Goal: Navigation & Orientation: Find specific page/section

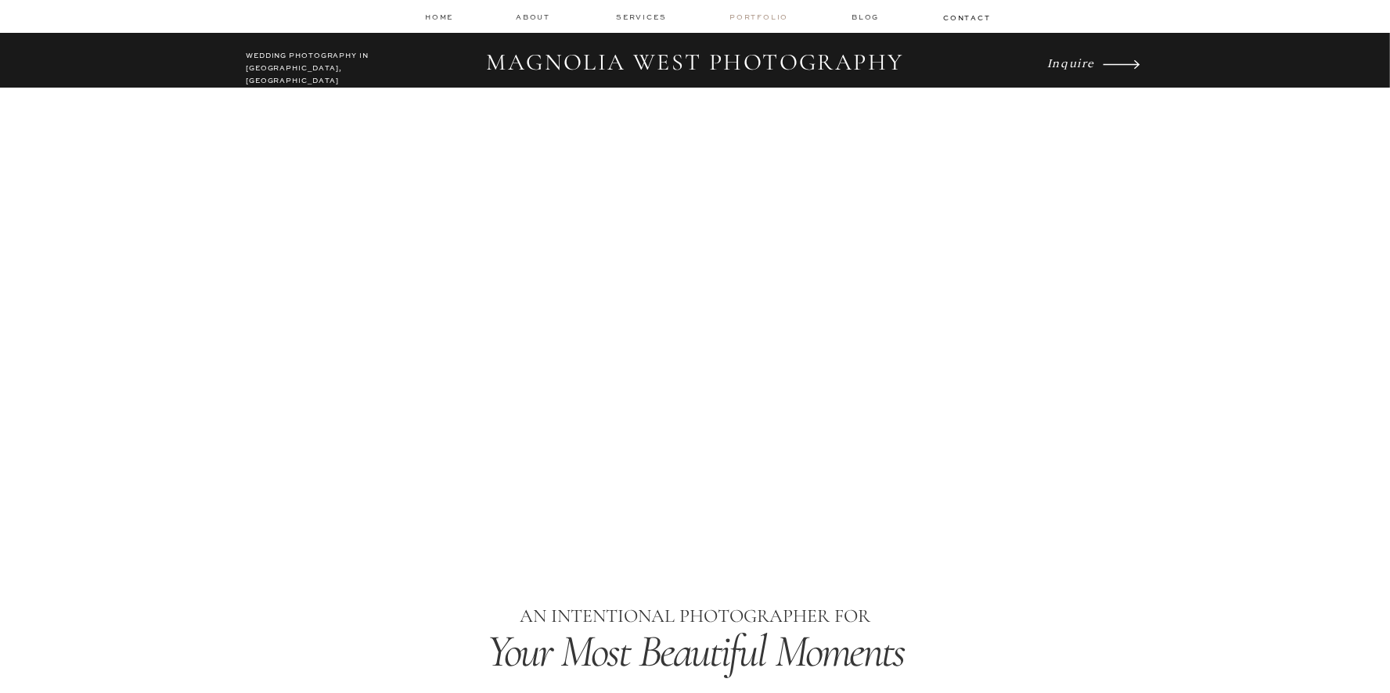
click at [785, 15] on nav "Portfolio" at bounding box center [760, 17] width 62 height 11
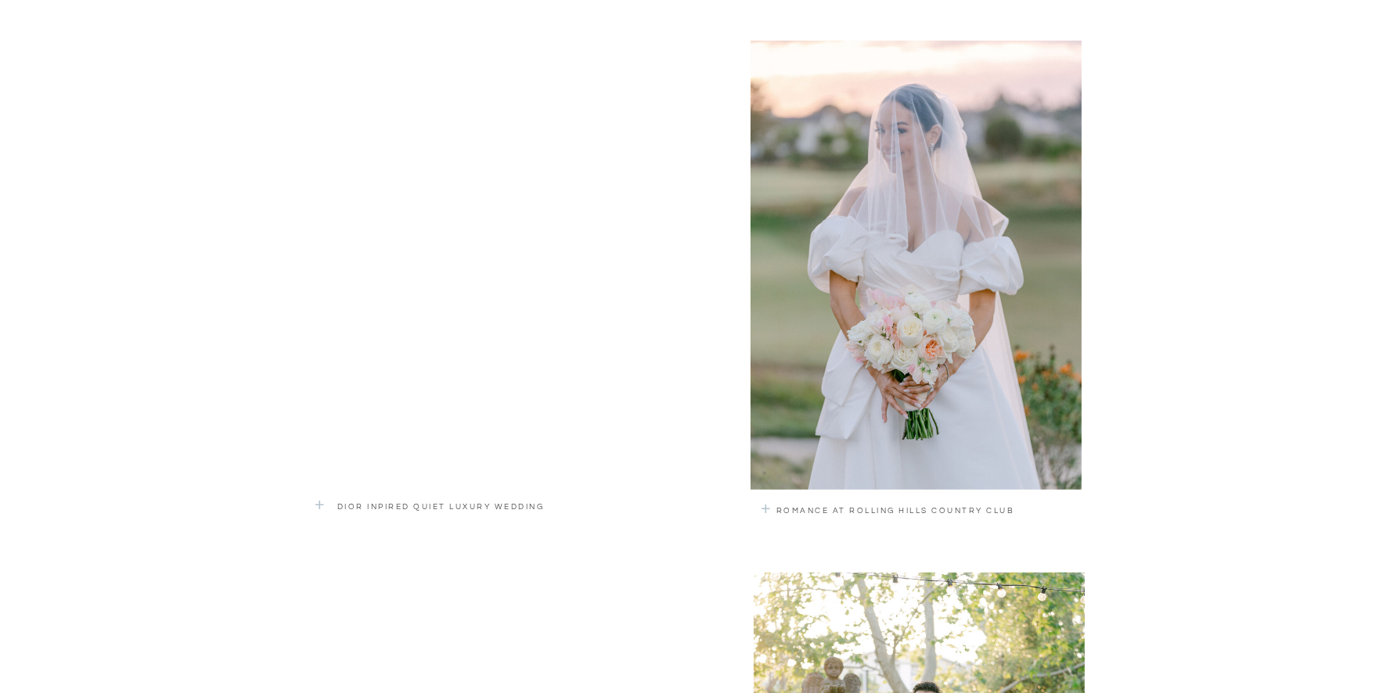
scroll to position [1086, 0]
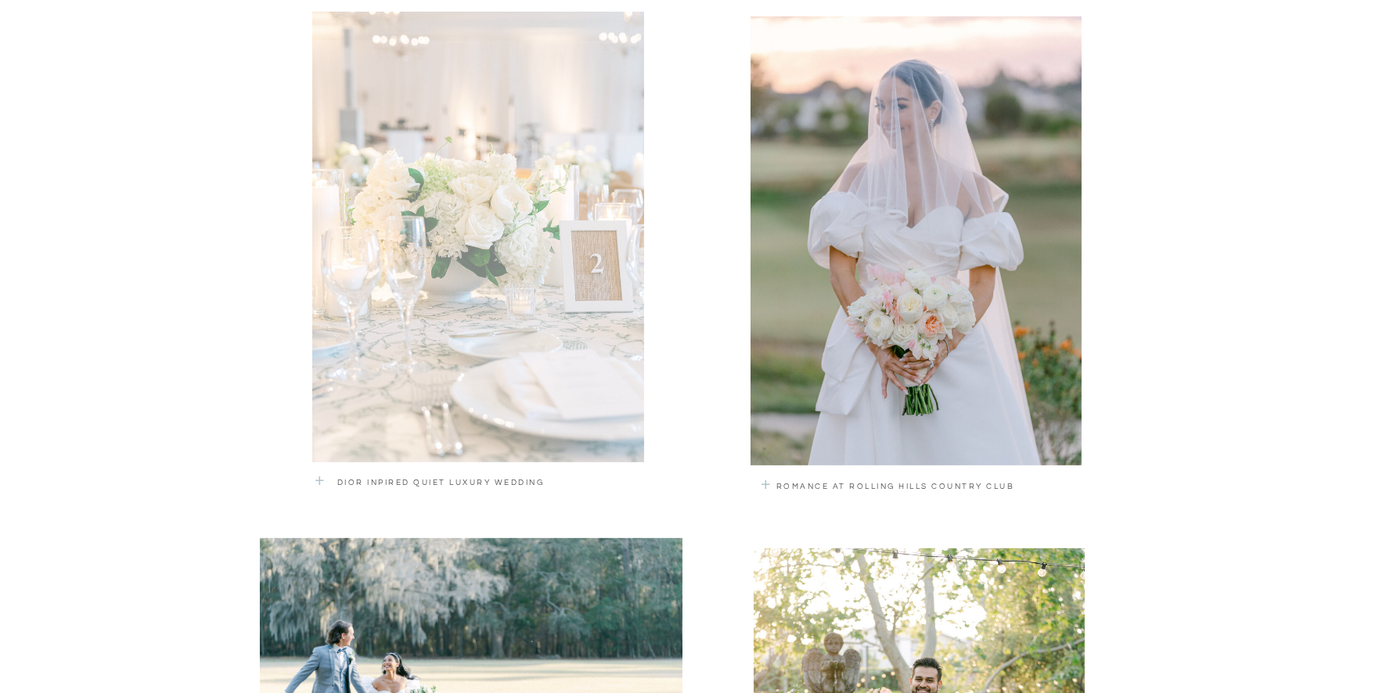
click at [611, 401] on div at bounding box center [478, 237] width 332 height 451
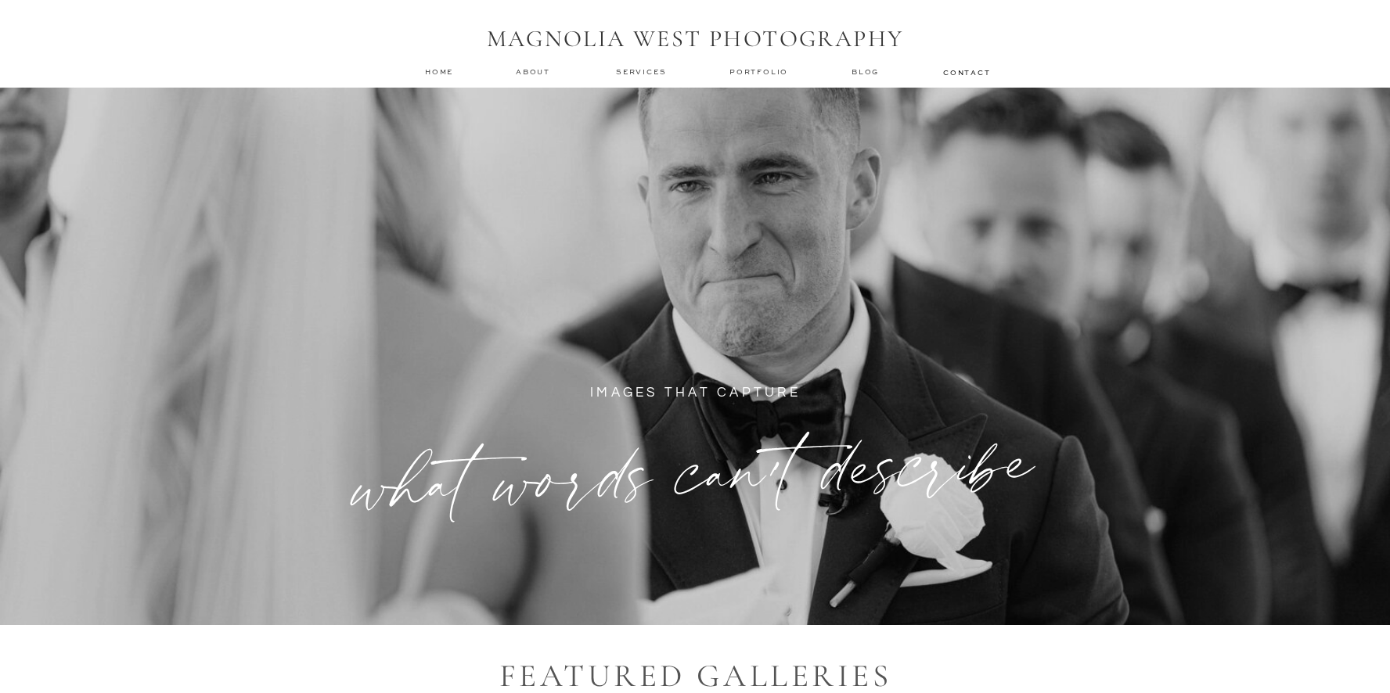
scroll to position [1086, 0]
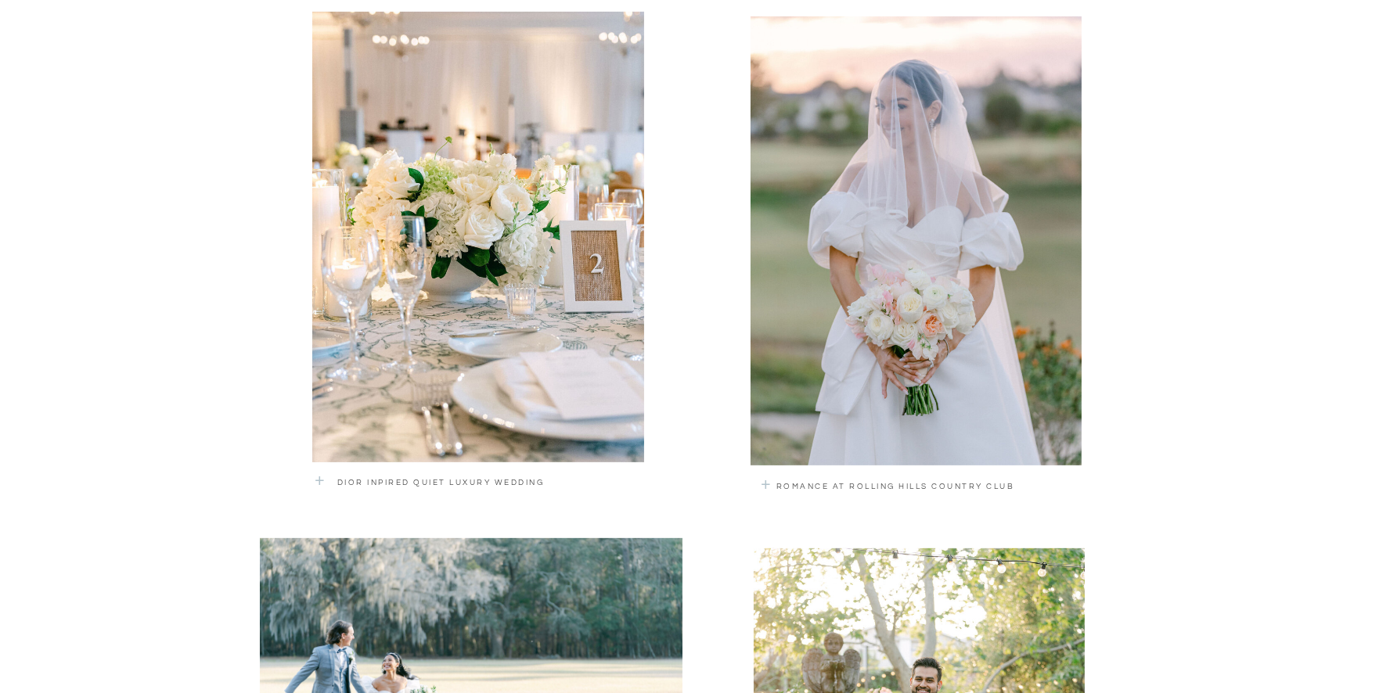
click at [1015, 409] on div at bounding box center [915, 240] width 331 height 449
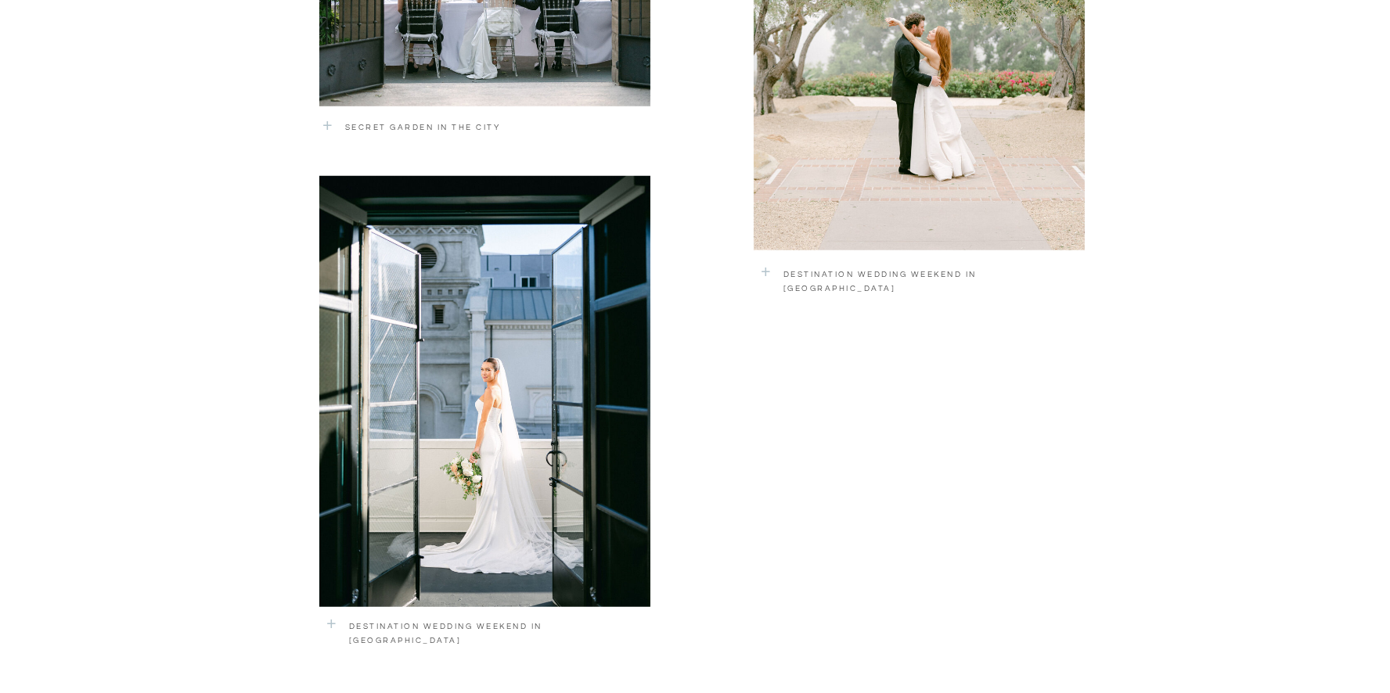
scroll to position [2278, 0]
